Goal: Navigation & Orientation: Find specific page/section

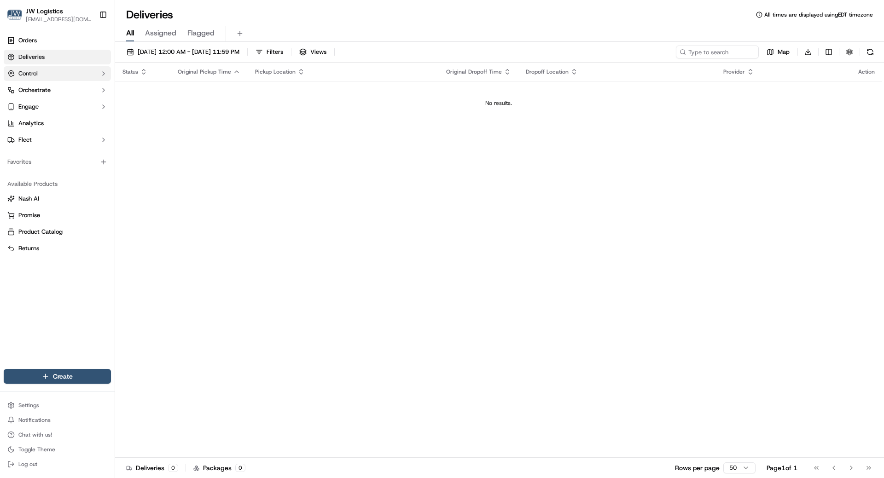
click at [53, 72] on button "Control" at bounding box center [57, 73] width 107 height 15
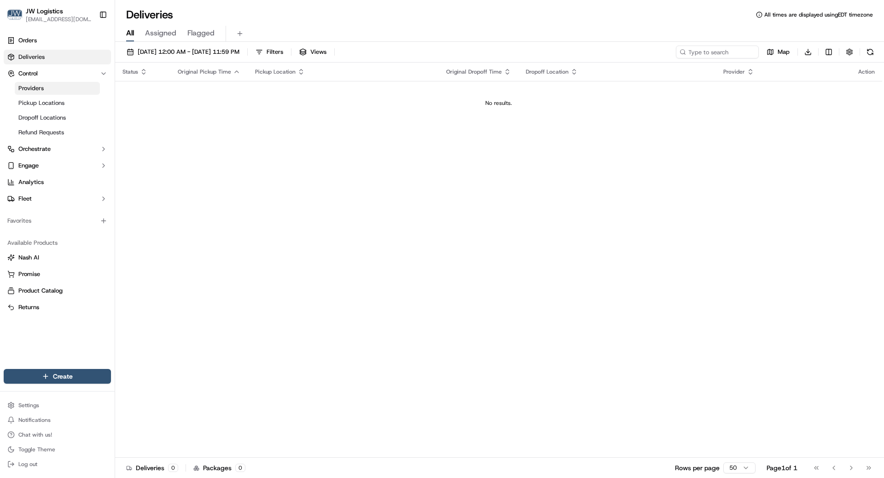
click at [64, 86] on link "Providers" at bounding box center [57, 88] width 85 height 13
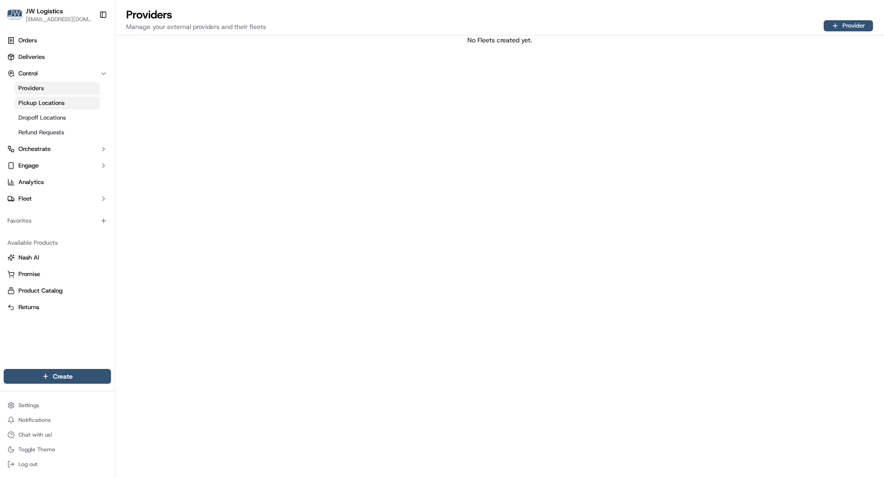
click at [67, 100] on link "Pickup Locations" at bounding box center [57, 103] width 85 height 13
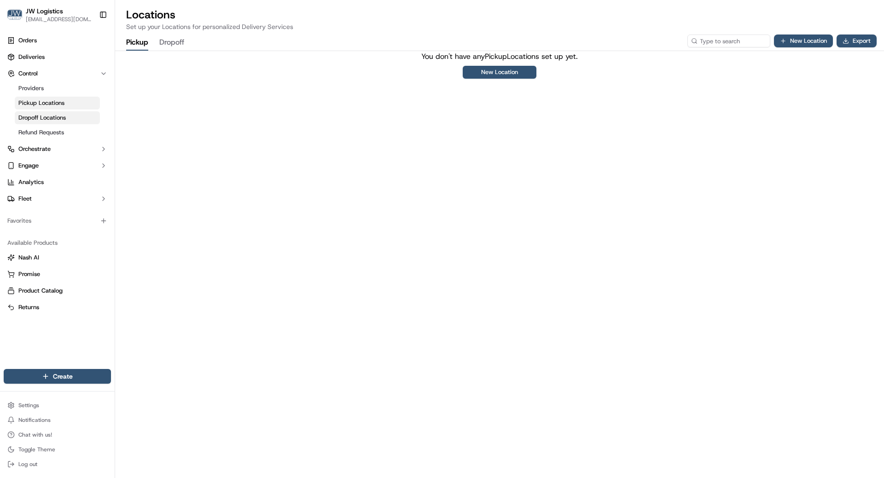
click at [70, 119] on link "Dropoff Locations" at bounding box center [57, 117] width 85 height 13
click at [37, 56] on span "Deliveries" at bounding box center [31, 57] width 26 height 8
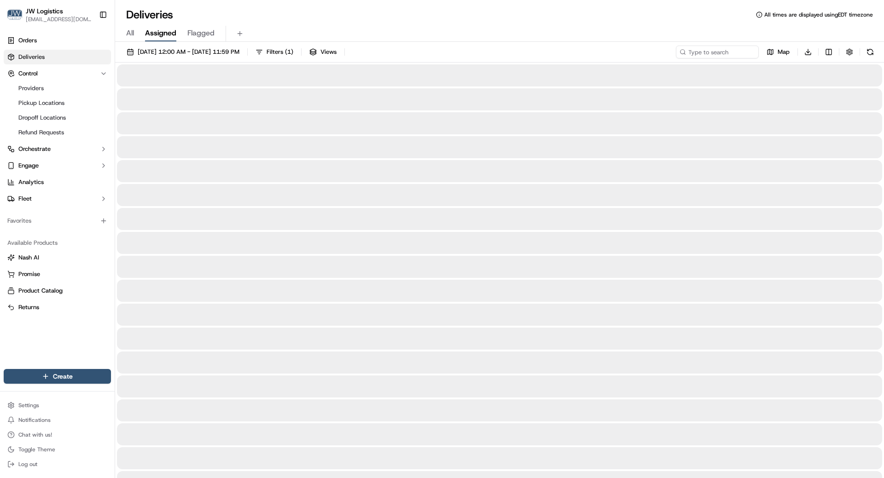
click at [165, 35] on span "Assigned" at bounding box center [160, 33] width 31 height 11
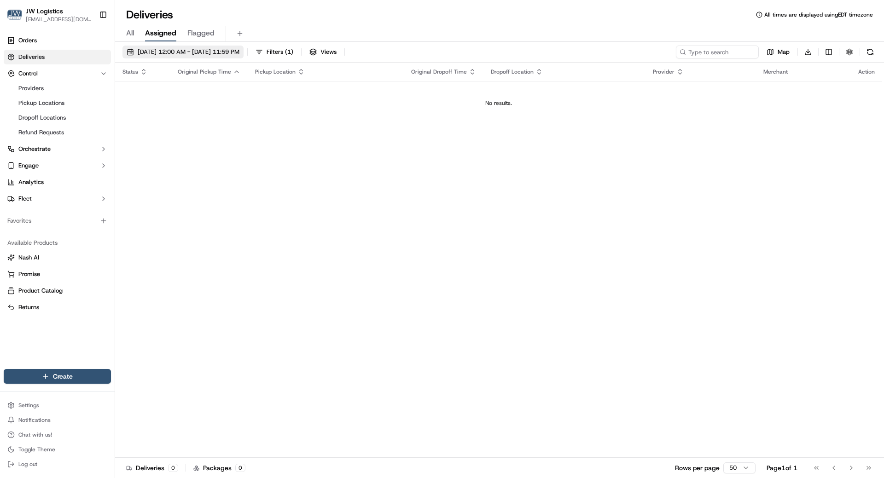
click at [187, 55] on span "[DATE] 12:00 AM - [DATE] 11:59 PM" at bounding box center [189, 52] width 102 height 8
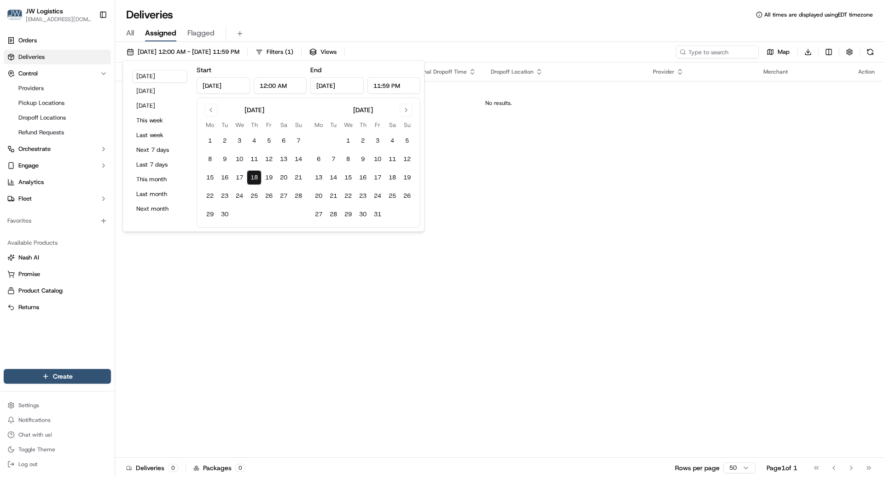
click at [550, 170] on div "Status Original Pickup Time Pickup Location Original Dropoff Time Dropoff Locat…" at bounding box center [498, 261] width 767 height 396
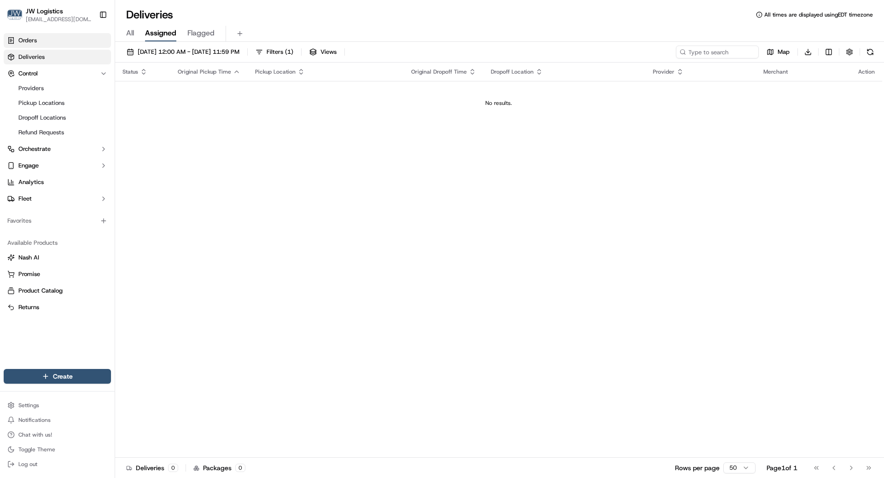
click at [44, 38] on link "Orders" at bounding box center [57, 40] width 107 height 15
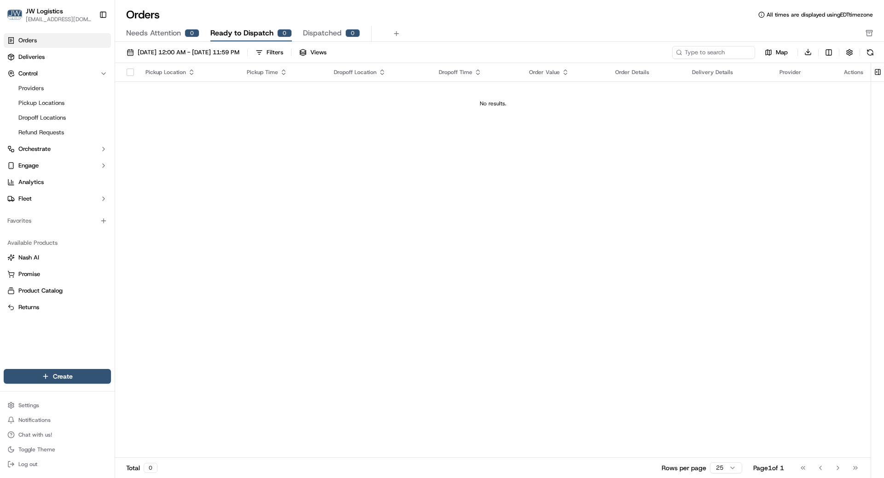
click at [425, 137] on div "Pickup Location Pickup Time Dropoff Location Dropoff Time Order Value Order Det…" at bounding box center [493, 261] width 756 height 396
click at [59, 86] on link "Providers" at bounding box center [57, 88] width 85 height 13
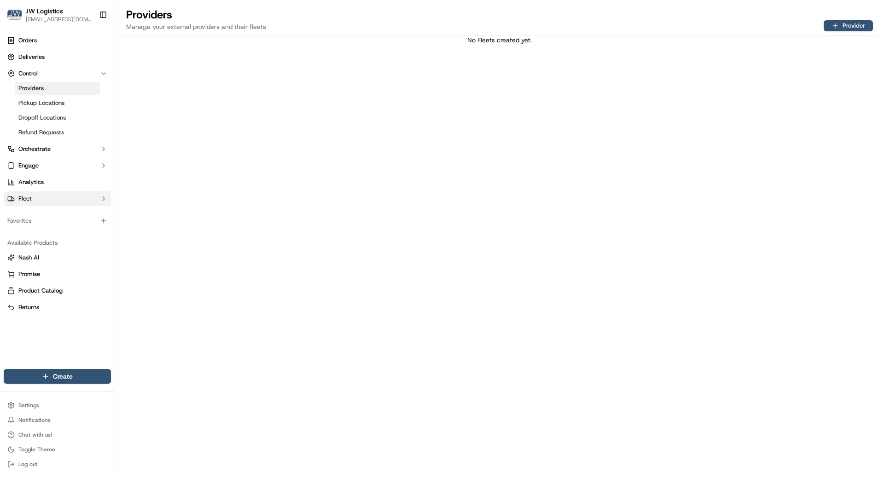
click at [44, 197] on button "Fleet" at bounding box center [57, 199] width 107 height 15
click at [71, 211] on link "Drivers" at bounding box center [57, 213] width 85 height 13
